Goal: Task Accomplishment & Management: Manage account settings

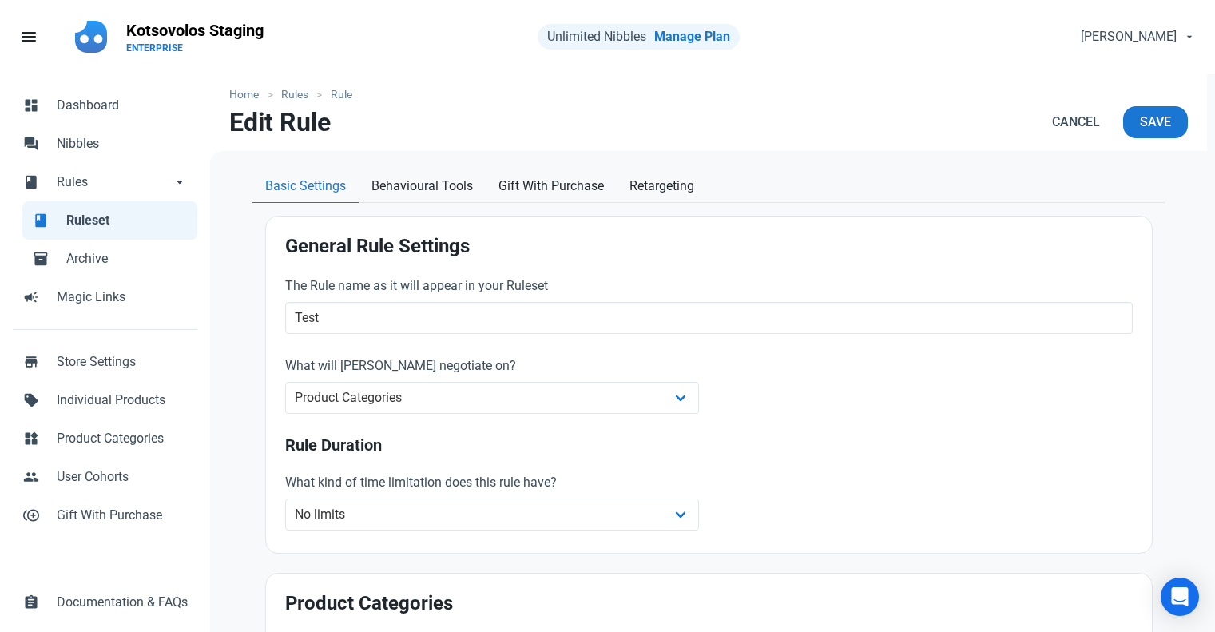
scroll to position [160, 0]
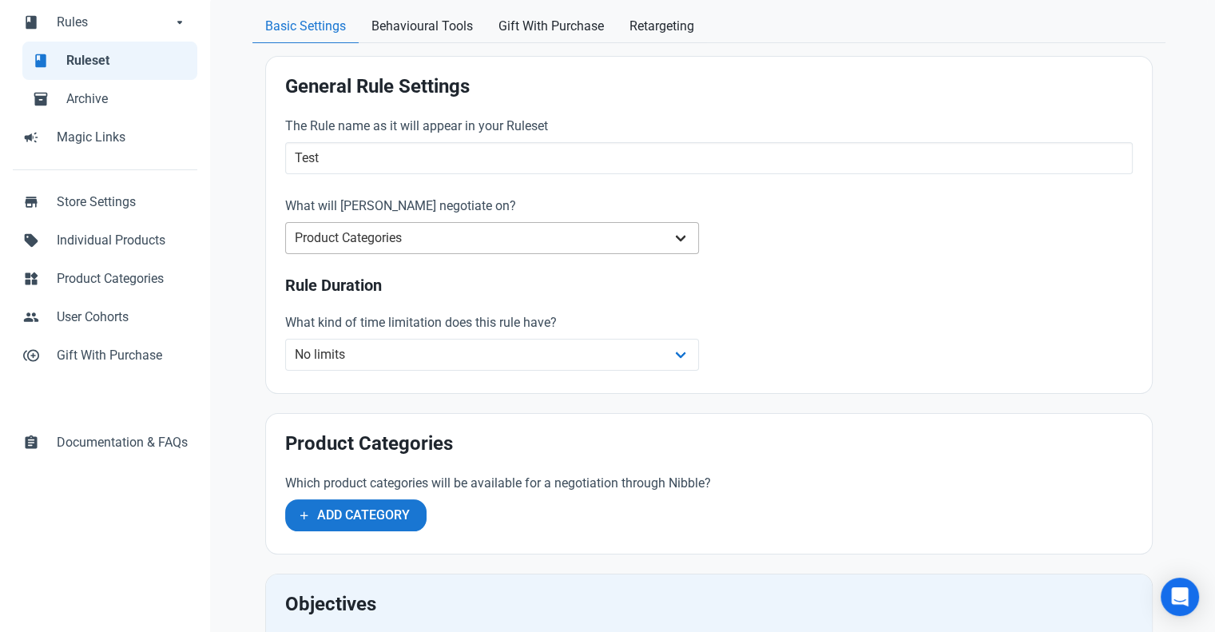
click at [411, 242] on select "Whole Store Individual Products Product Categories Cart" at bounding box center [492, 238] width 414 height 32
select select "retailer"
click at [285, 222] on select "Whole Store Individual Products Product Categories Cart" at bounding box center [492, 238] width 414 height 32
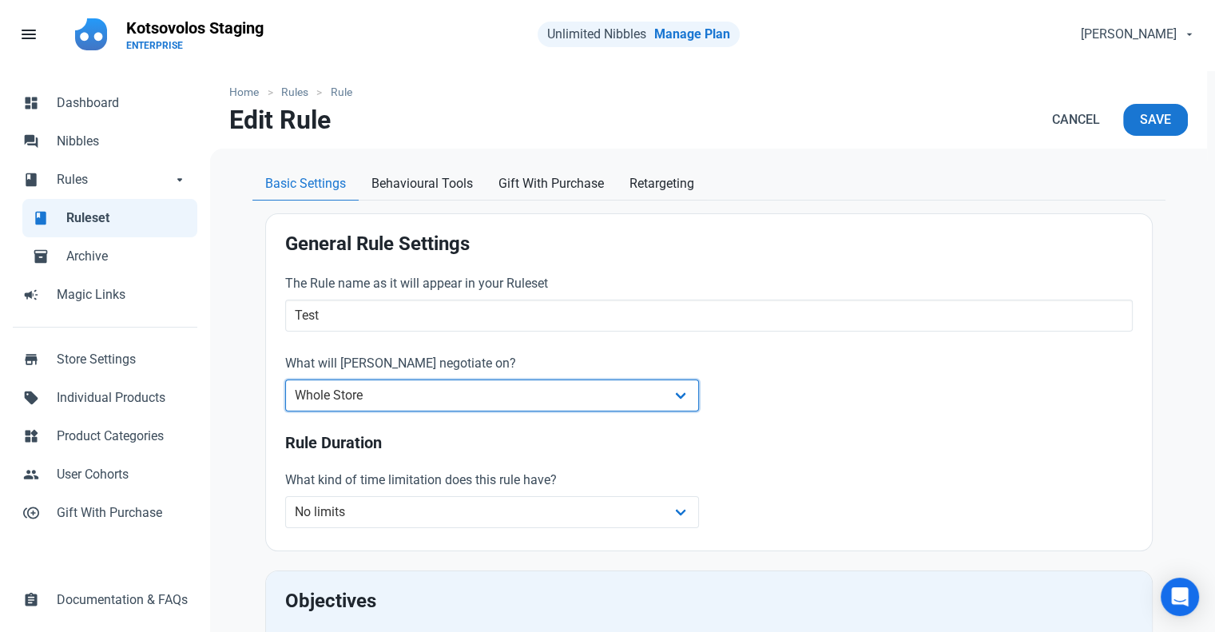
scroll to position [0, 0]
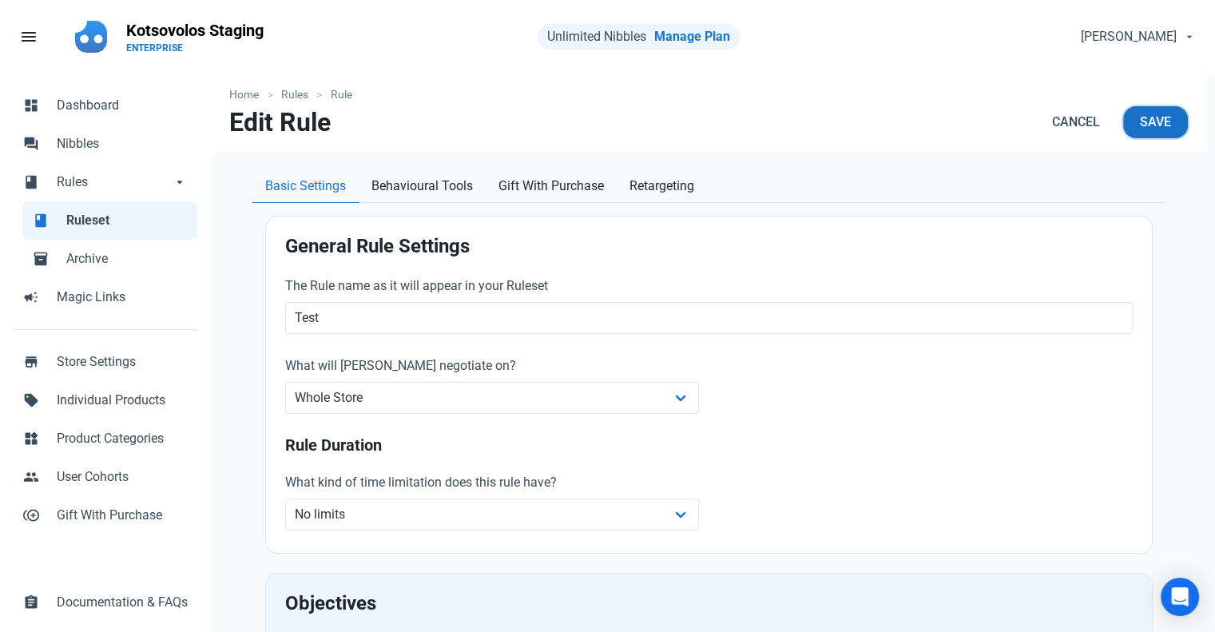
click at [1143, 126] on span "Save" at bounding box center [1155, 122] width 31 height 19
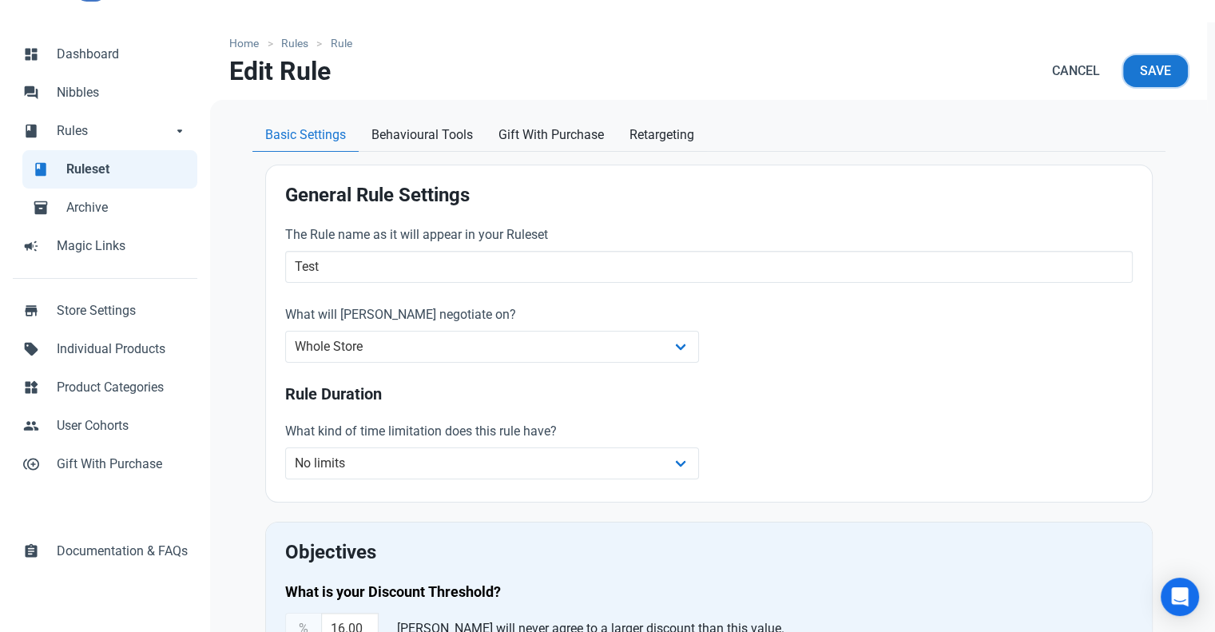
scroll to position [80, 0]
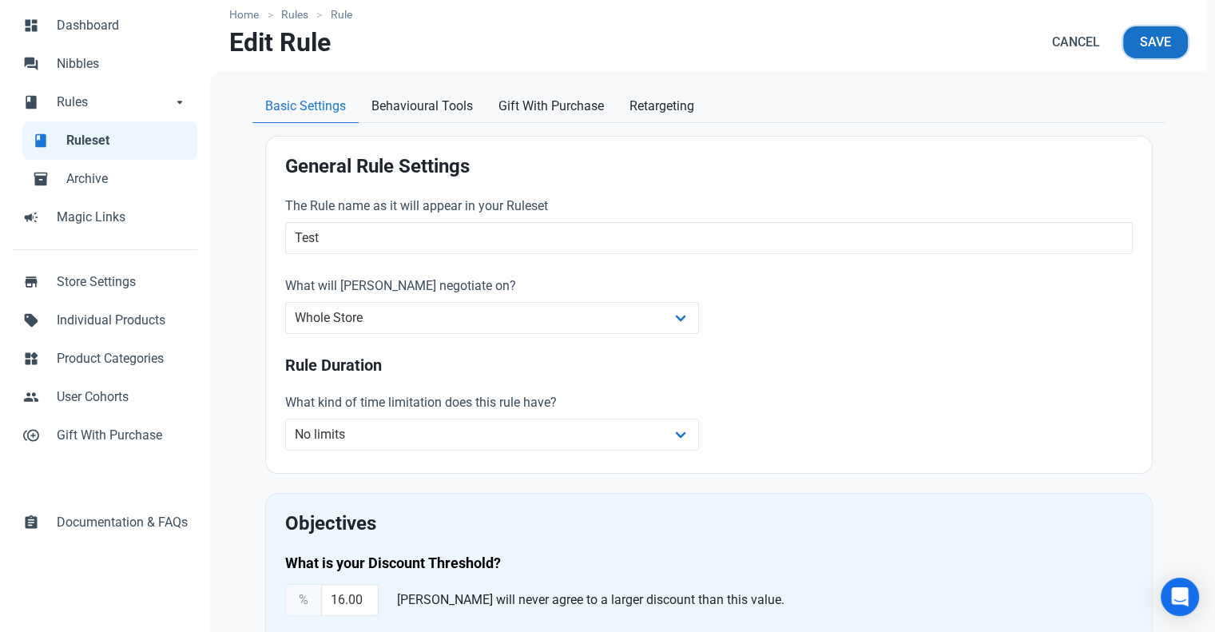
click at [1140, 47] on span "Save" at bounding box center [1155, 42] width 31 height 19
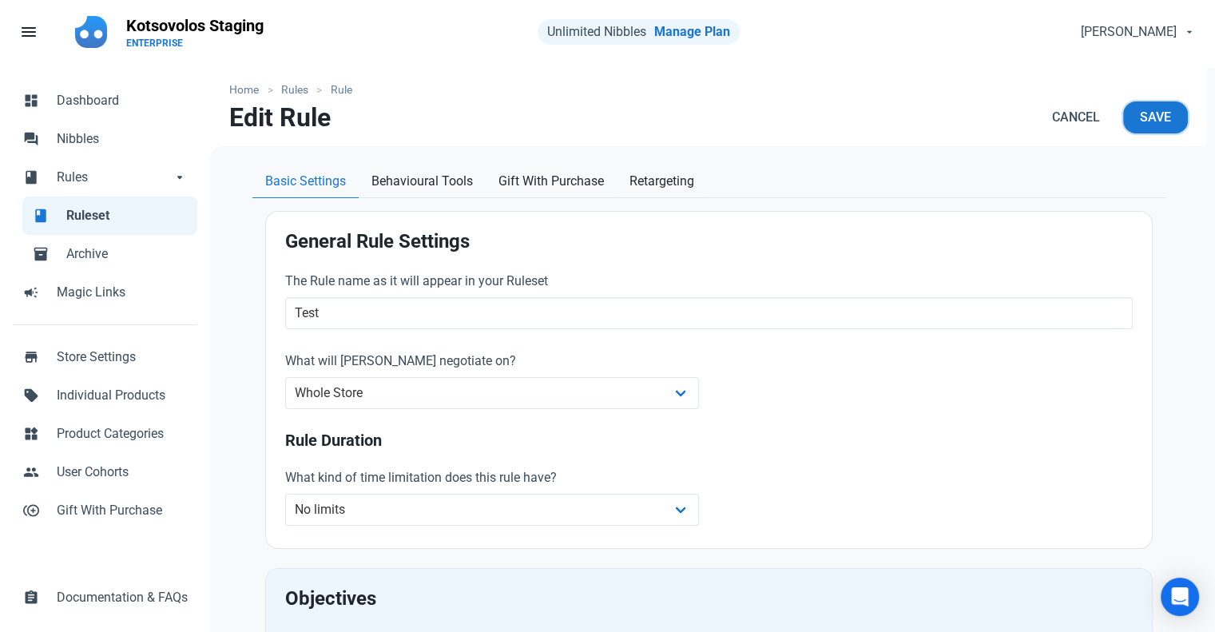
scroll to position [0, 0]
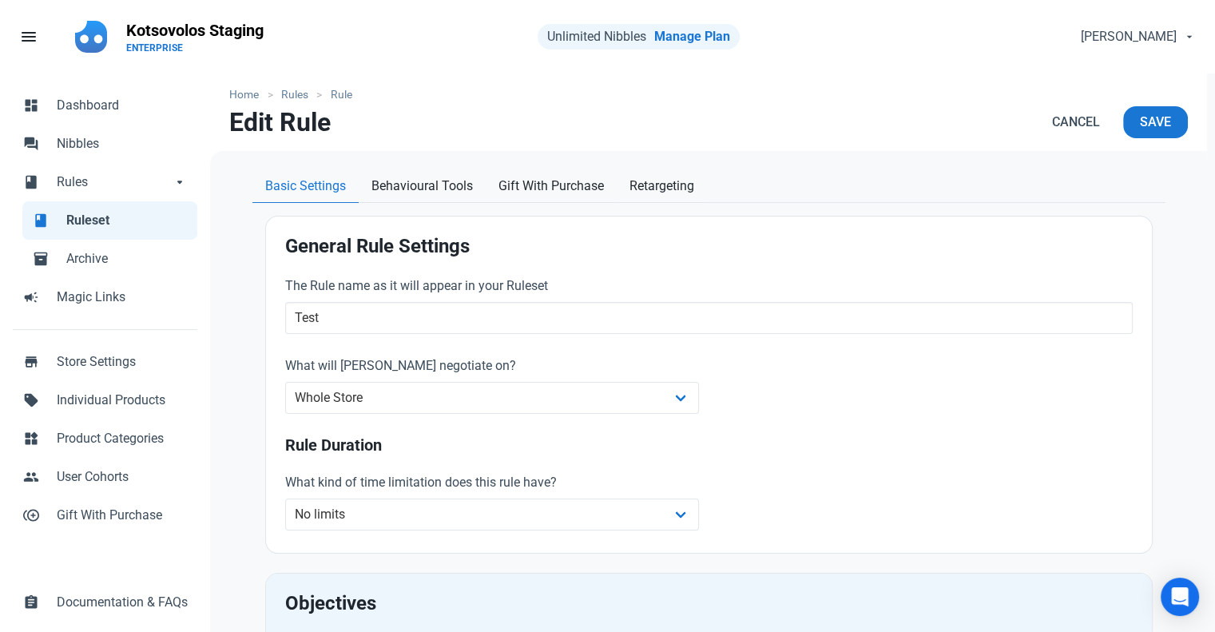
click at [74, 214] on span "Ruleset" at bounding box center [126, 220] width 121 height 19
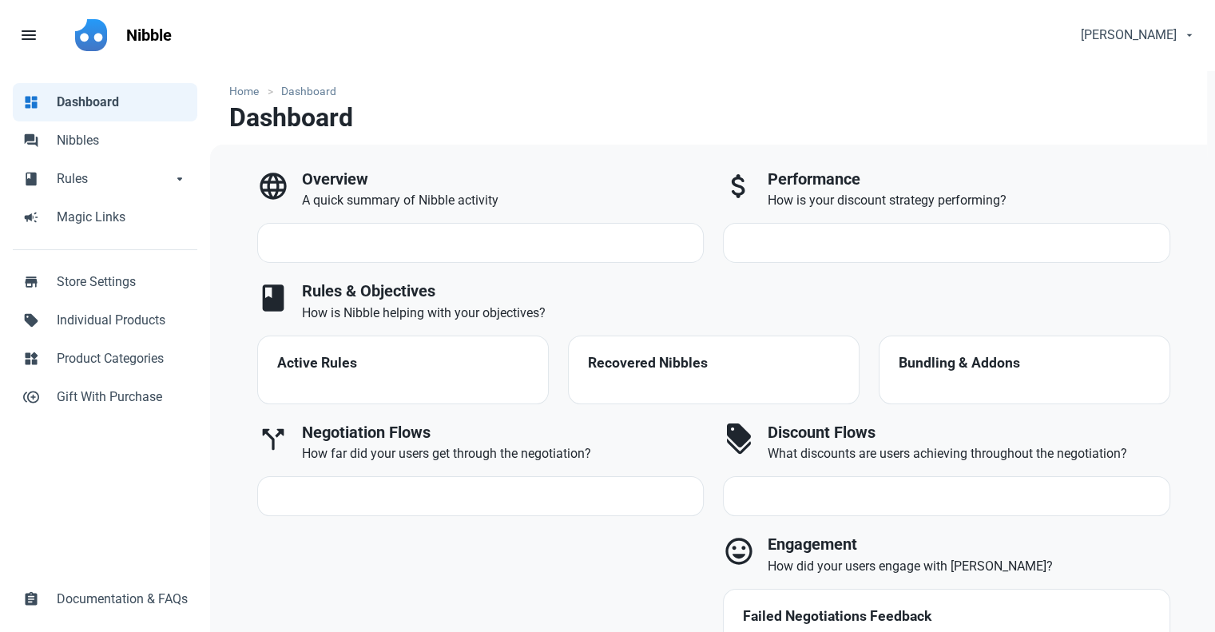
select select "7d"
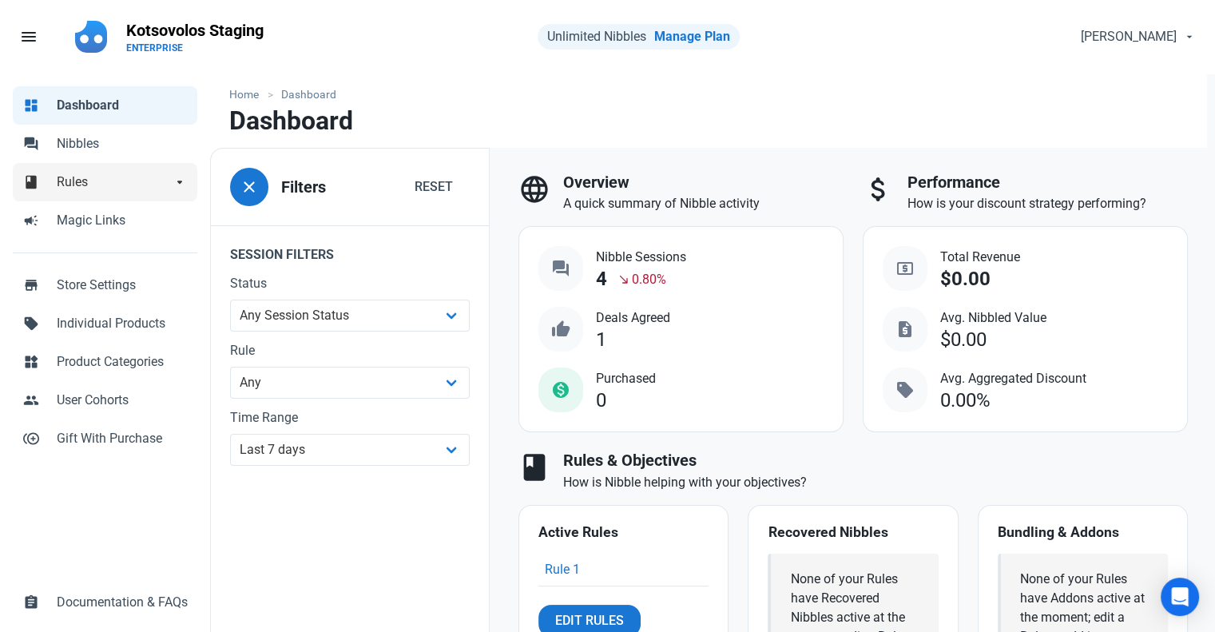
click at [73, 184] on span "Rules" at bounding box center [114, 182] width 115 height 19
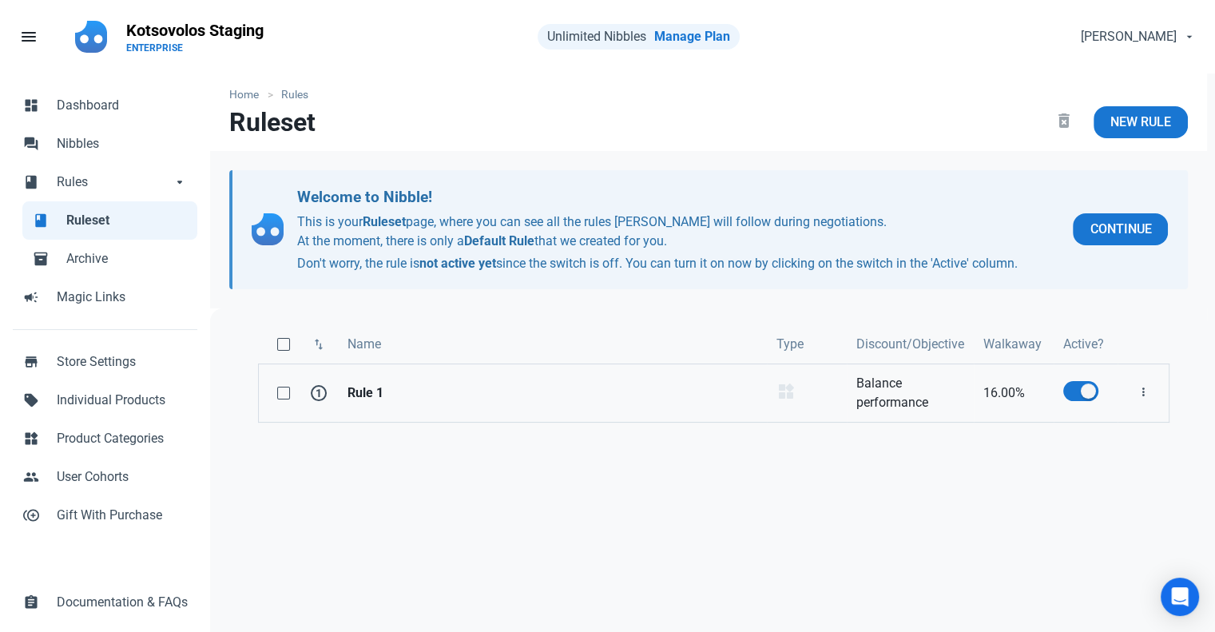
click at [368, 397] on strong "Rule 1" at bounding box center [552, 392] width 410 height 19
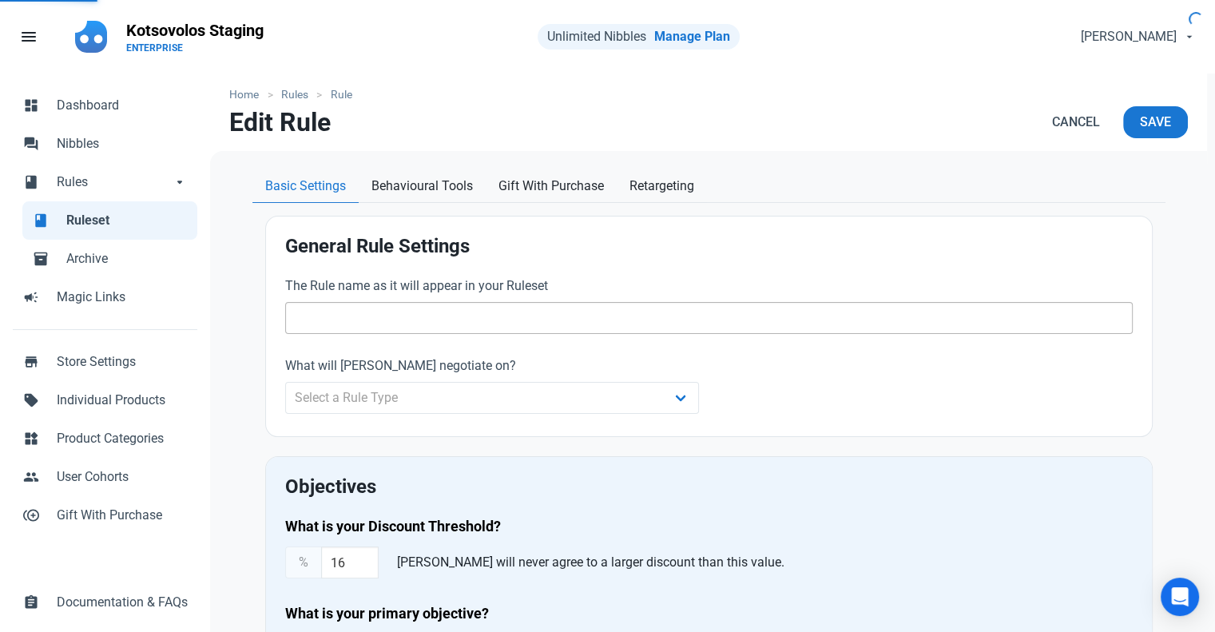
type input "Rule 1"
select select "product_category"
type input "16.00"
radio input "true"
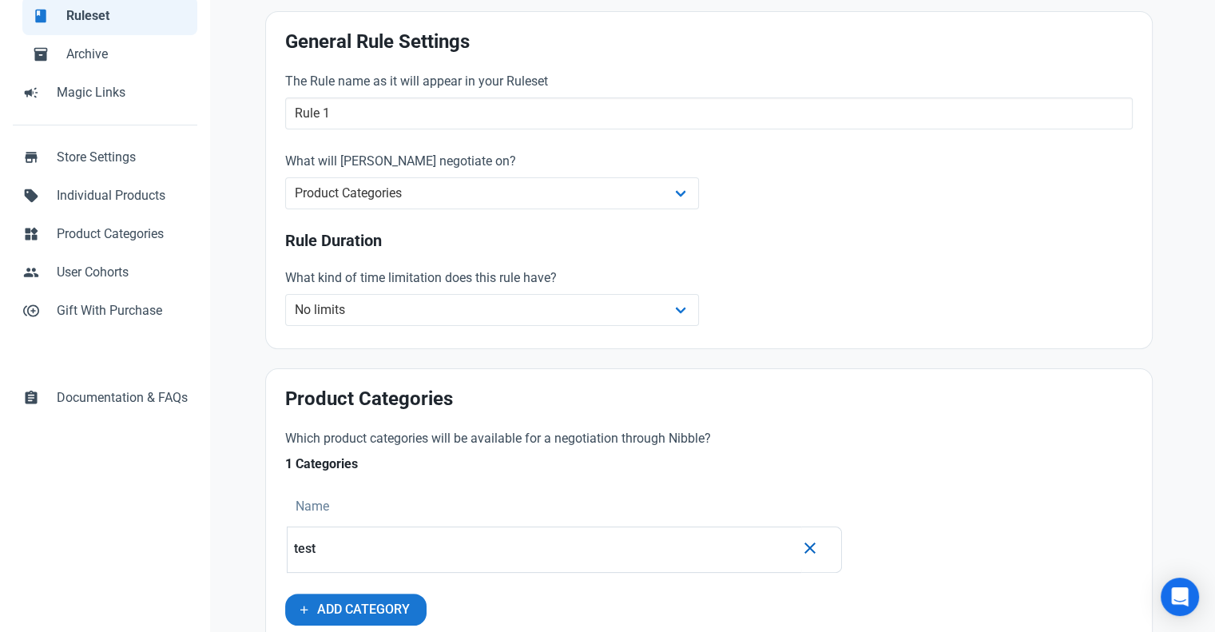
scroll to position [240, 0]
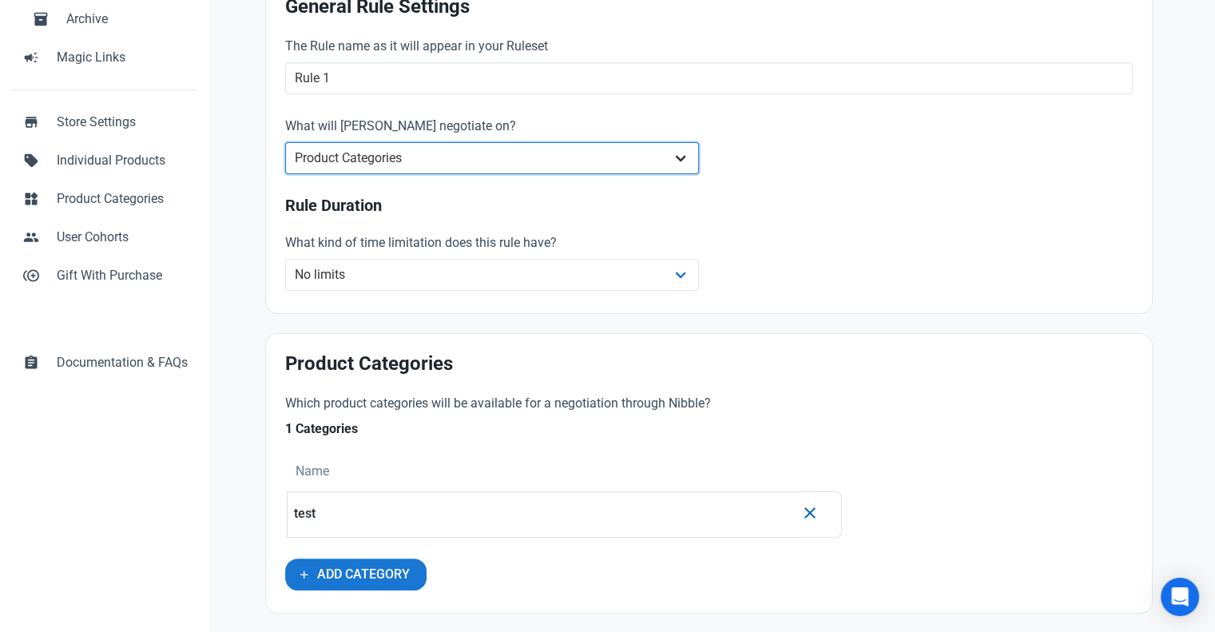
click at [430, 159] on select "Whole Store Individual Products Product Categories Cart" at bounding box center [492, 158] width 414 height 32
select select "retailer"
click at [285, 142] on select "Whole Store Individual Products Product Categories Cart" at bounding box center [492, 158] width 414 height 32
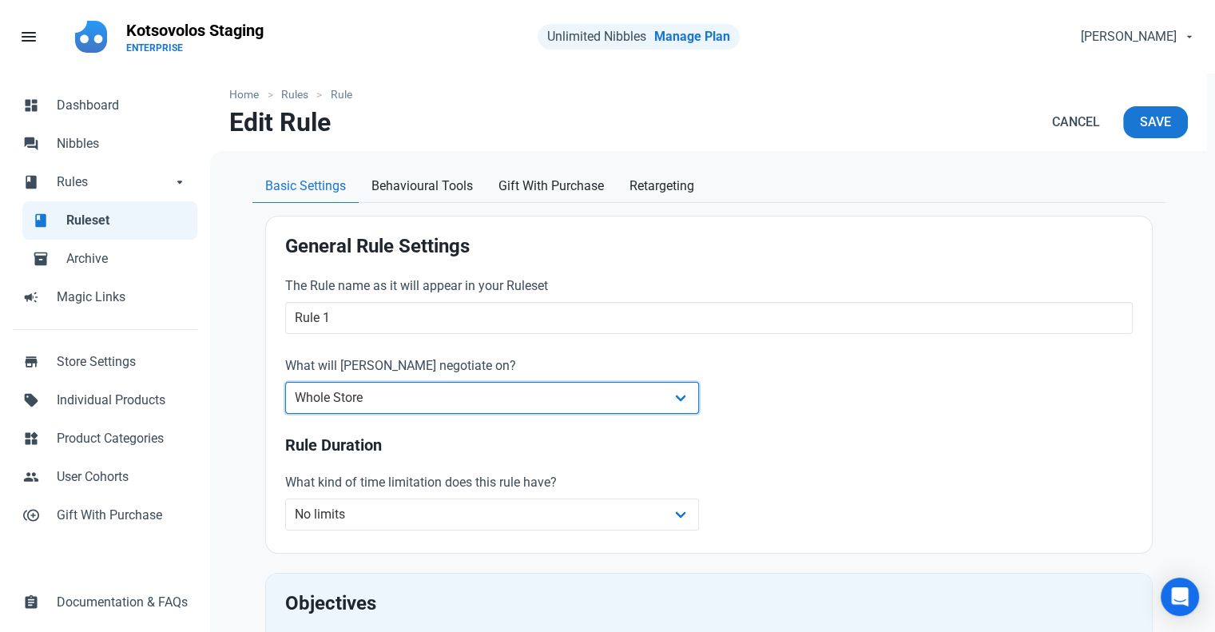
scroll to position [0, 0]
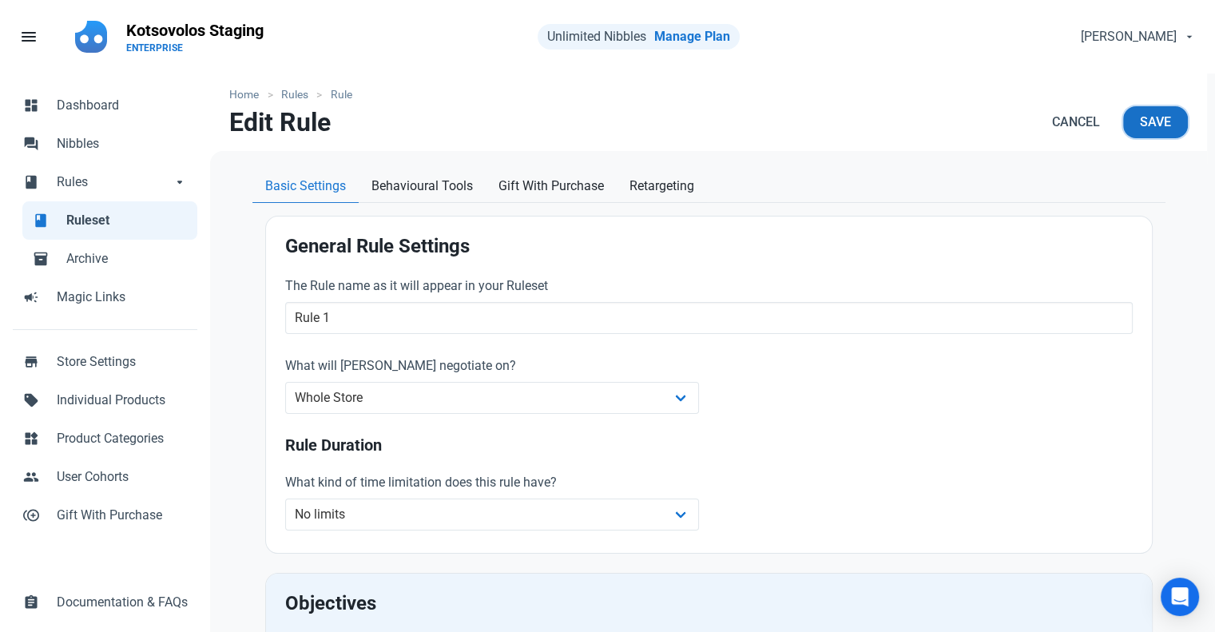
click at [1155, 130] on span "Save" at bounding box center [1155, 122] width 31 height 19
